Goal: Learn about a topic

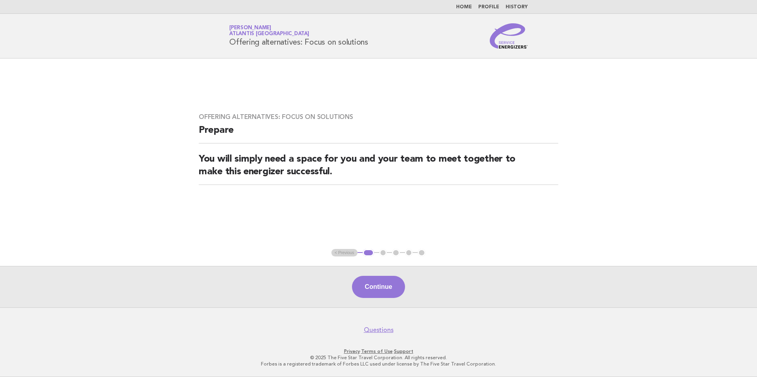
click at [467, 8] on link "Home" at bounding box center [464, 7] width 16 height 5
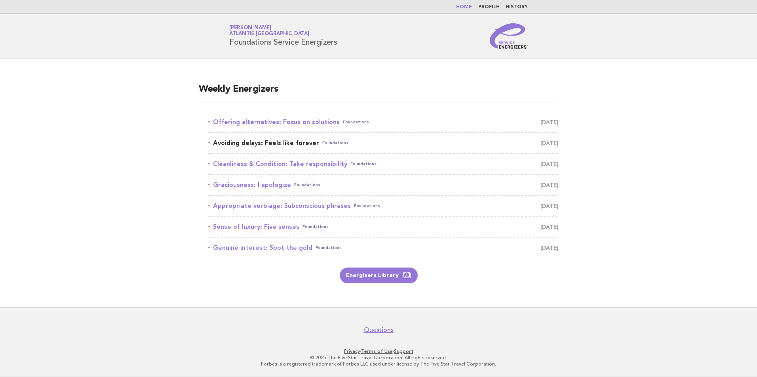
click at [544, 146] on span "September 7" at bounding box center [549, 143] width 18 height 11
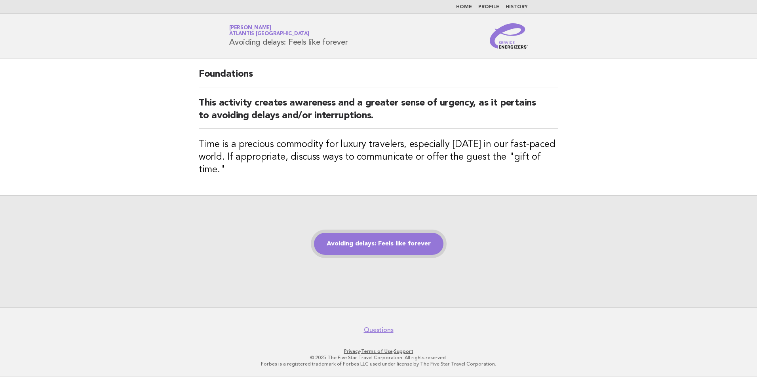
drag, startPoint x: 389, startPoint y: 228, endPoint x: 389, endPoint y: 238, distance: 9.5
click at [389, 231] on div "Avoiding delays: Feels like forever" at bounding box center [378, 251] width 757 height 112
click at [390, 242] on link "Avoiding delays: Feels like forever" at bounding box center [378, 244] width 129 height 22
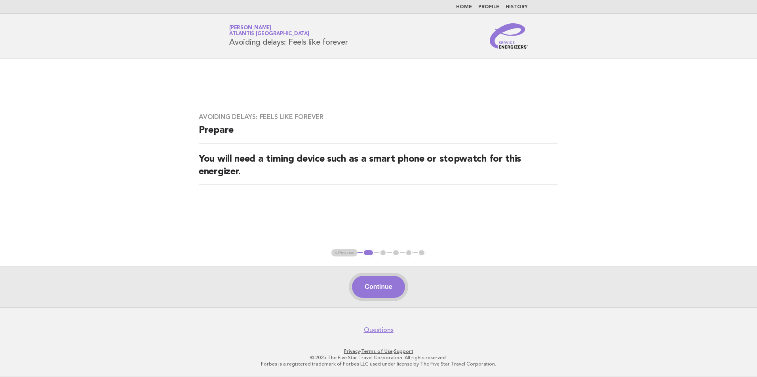
click at [378, 290] on button "Continue" at bounding box center [378, 287] width 53 height 22
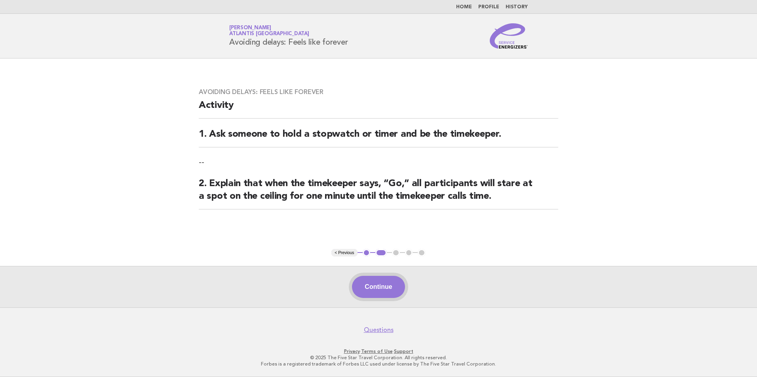
click at [379, 295] on button "Continue" at bounding box center [378, 287] width 53 height 22
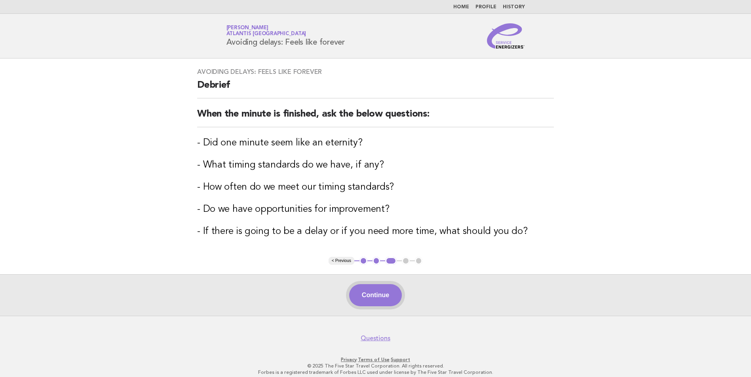
click at [378, 288] on button "Continue" at bounding box center [375, 295] width 53 height 22
